Goal: Task Accomplishment & Management: Manage account settings

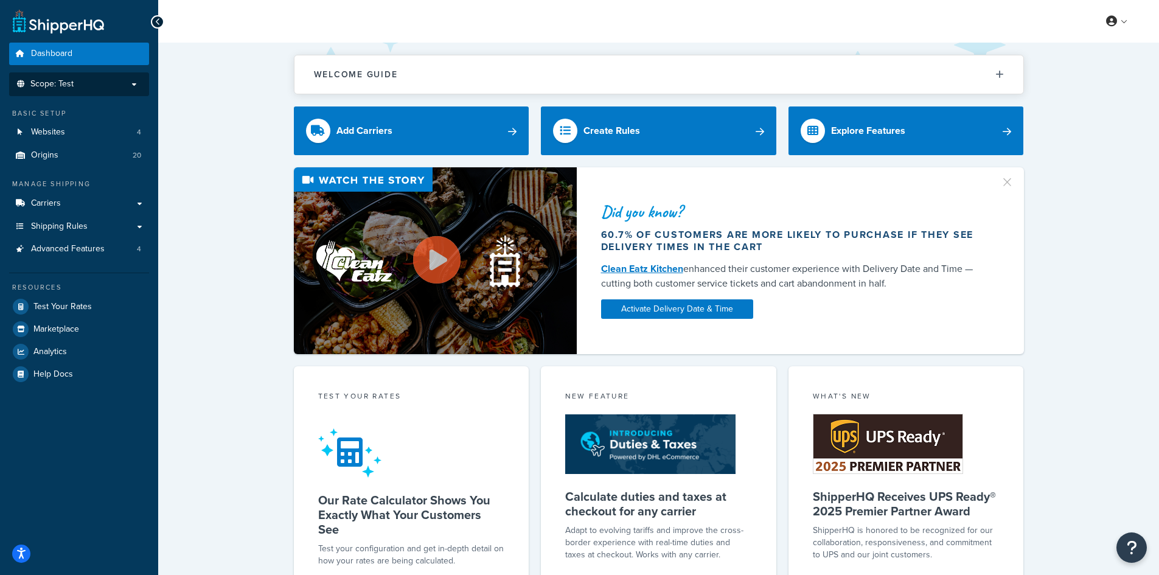
click at [97, 88] on p "Scope: Test" at bounding box center [79, 84] width 129 height 10
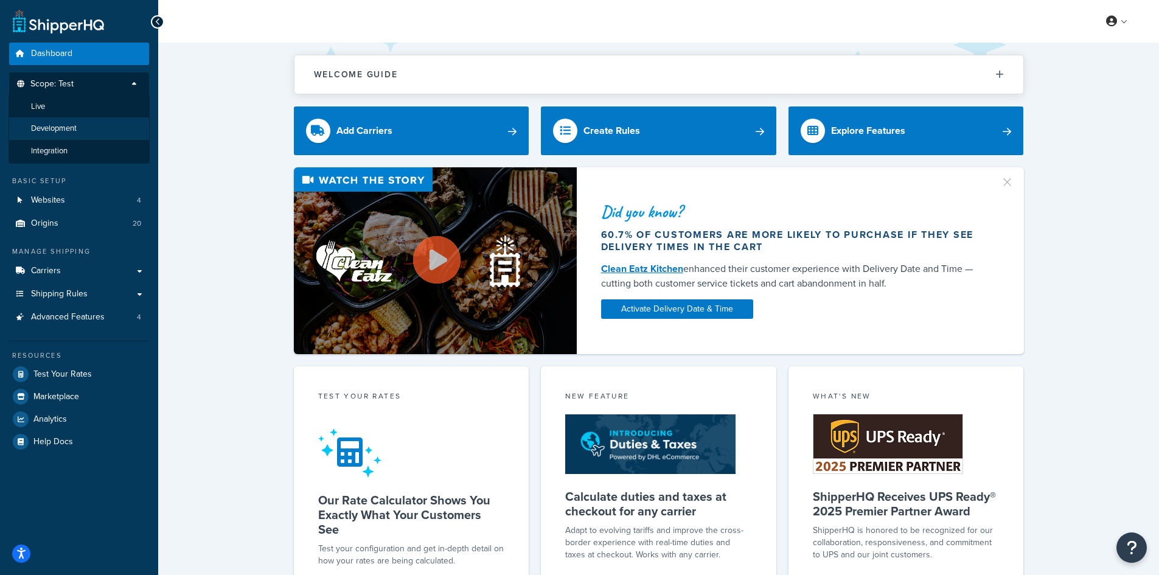
click at [82, 136] on li "Development" at bounding box center [79, 128] width 141 height 23
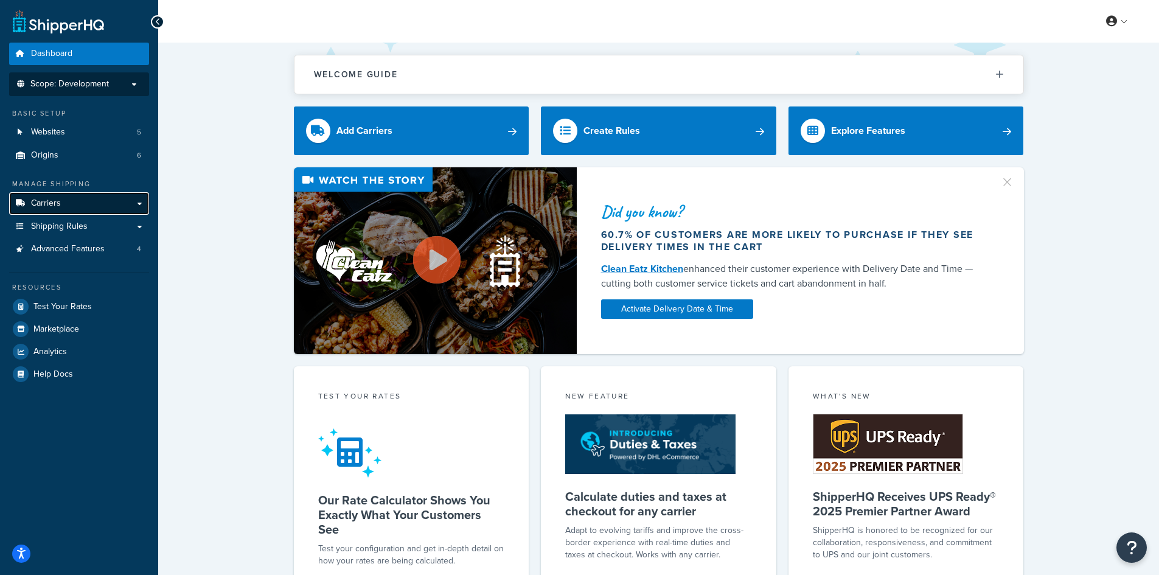
click at [85, 203] on link "Carriers" at bounding box center [79, 203] width 140 height 23
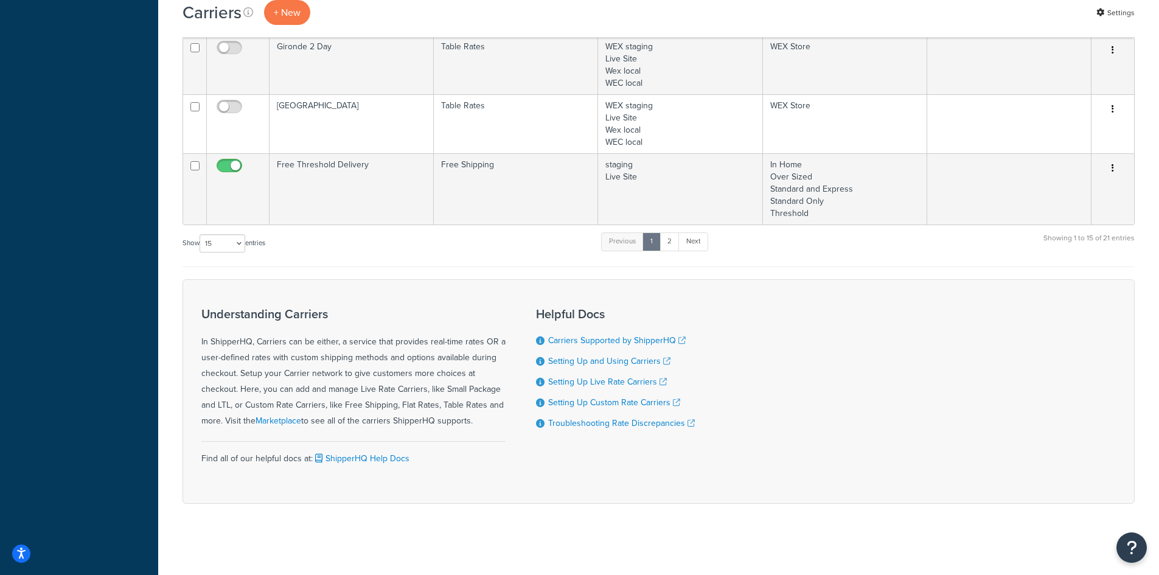
scroll to position [865, 0]
click at [214, 246] on select "10 15 25 50 100" at bounding box center [223, 241] width 46 height 18
select select "100"
click at [201, 251] on select "10 15 25 50 100" at bounding box center [223, 241] width 46 height 18
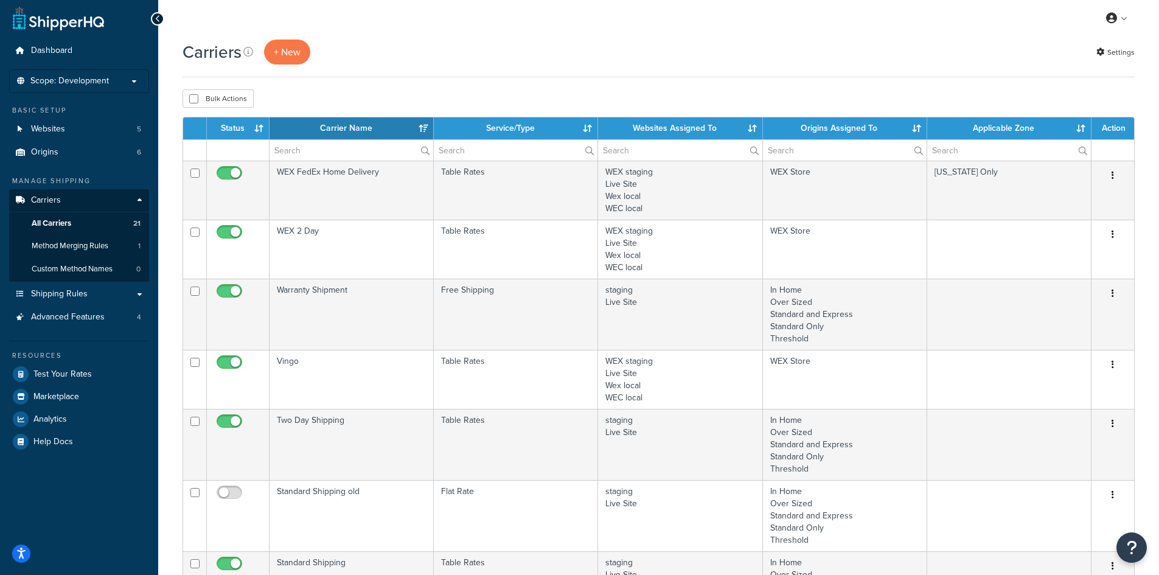
scroll to position [0, 0]
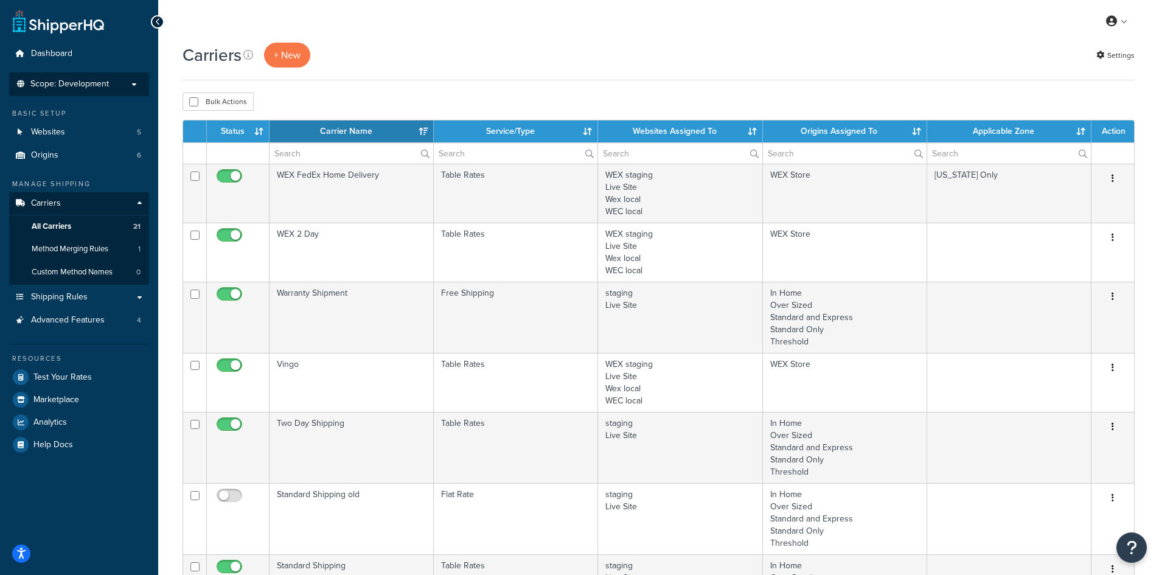
click at [79, 77] on li "Scope: Development Live Integration Test" at bounding box center [79, 84] width 140 height 24
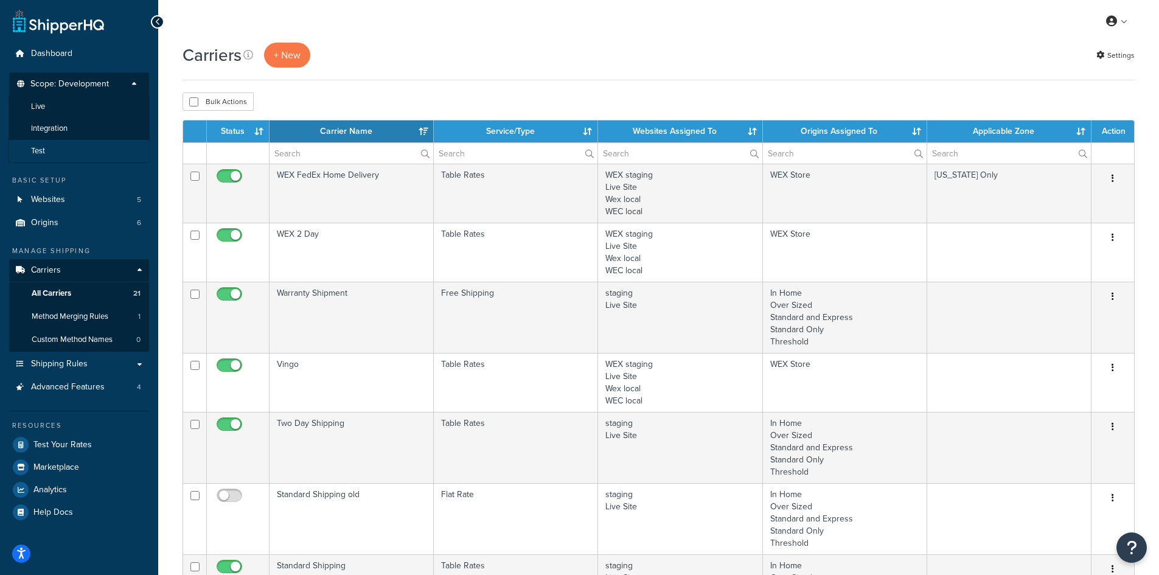
click at [66, 144] on li "Test" at bounding box center [79, 151] width 141 height 23
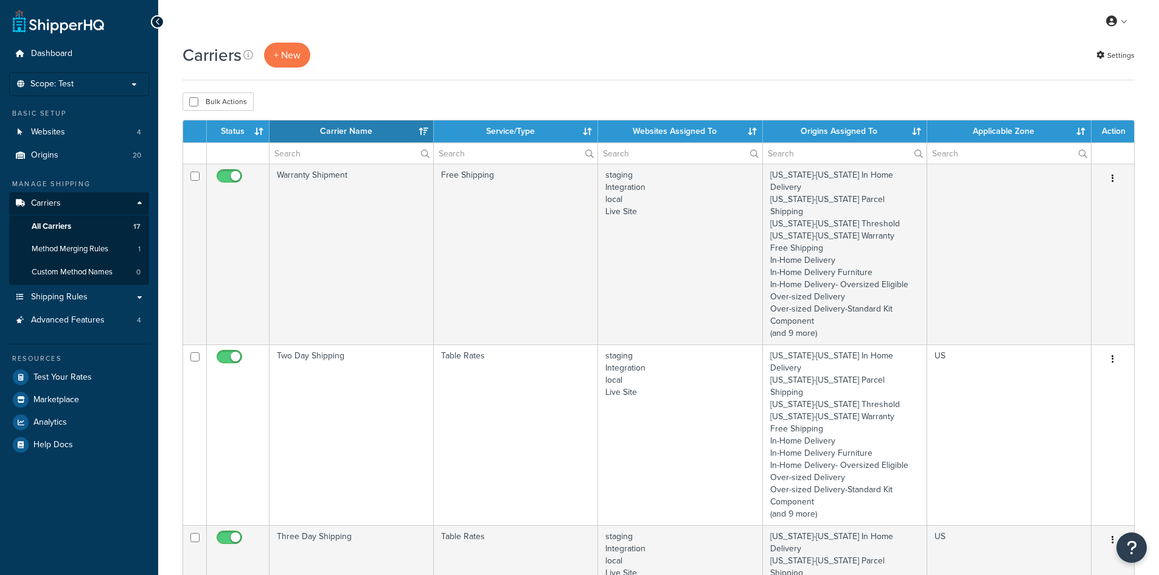
select select "15"
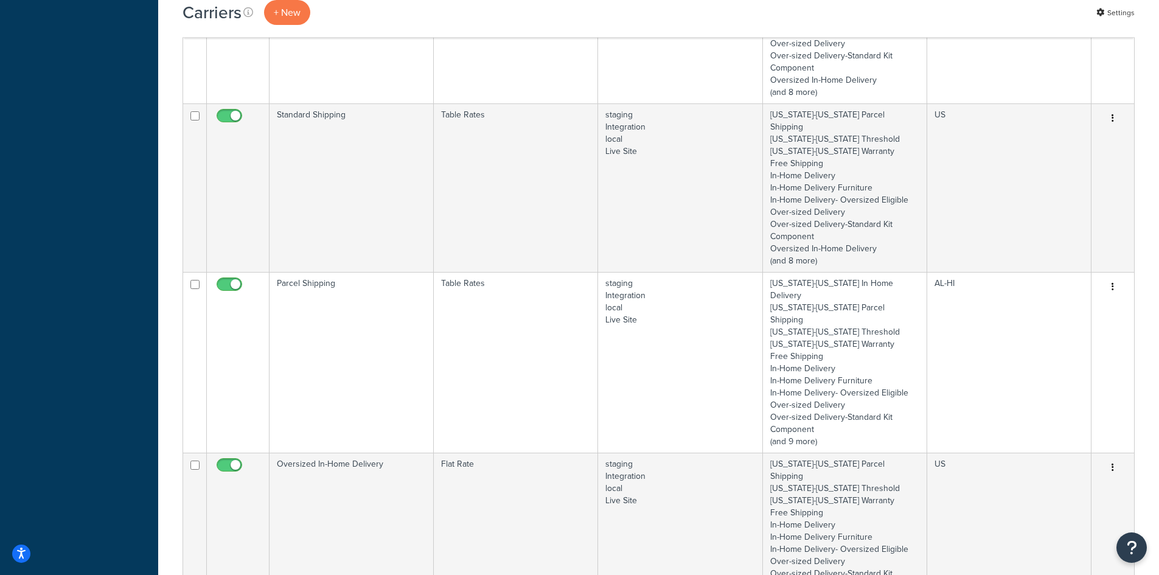
scroll to position [791, 0]
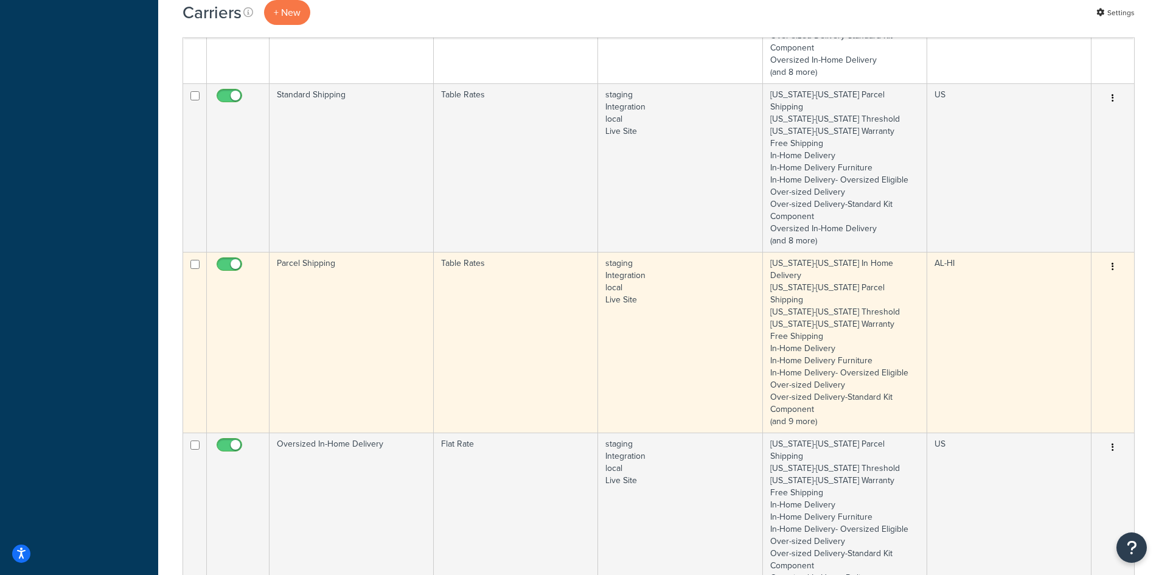
click at [388, 252] on td "Parcel Shipping" at bounding box center [352, 342] width 164 height 181
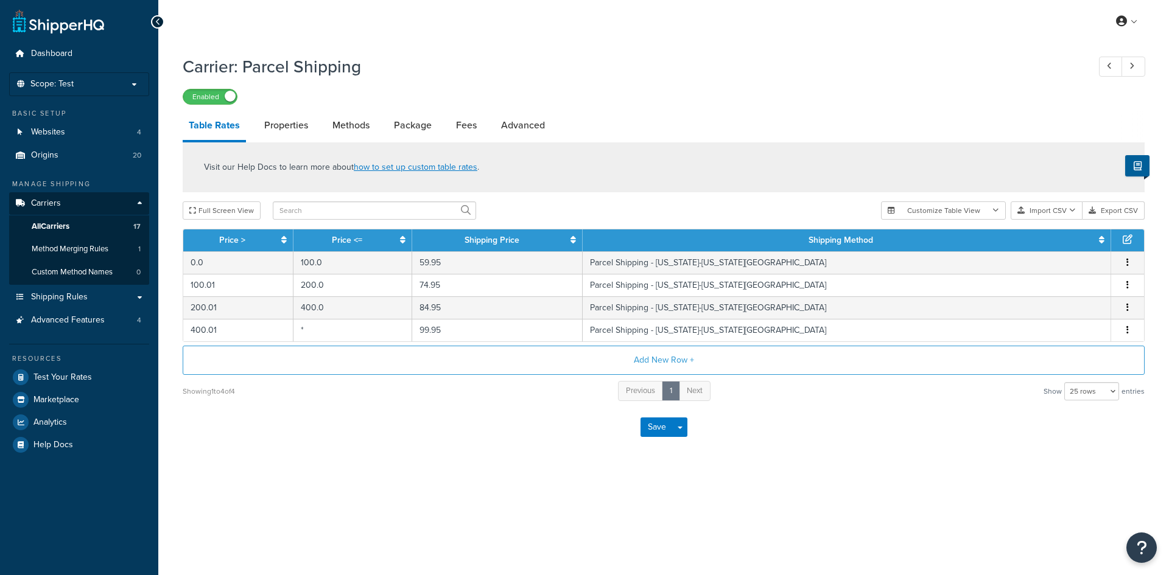
select select "25"
